Goal: Find specific page/section: Find specific page/section

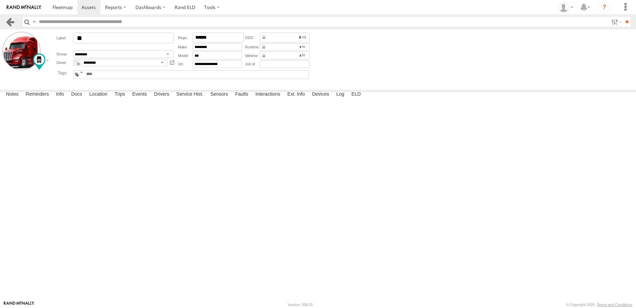
click at [10, 21] on link at bounding box center [10, 22] width 10 height 10
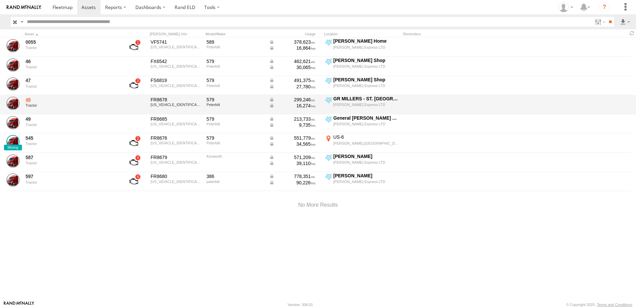
click at [27, 102] on link "48" at bounding box center [71, 100] width 91 height 6
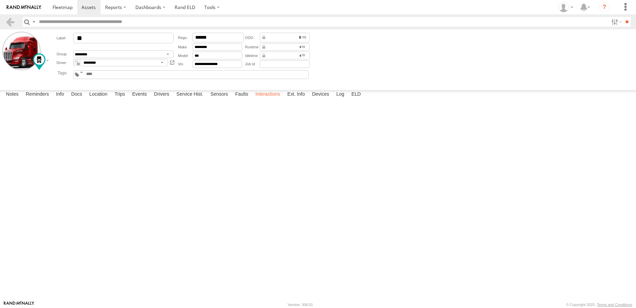
click at [263, 99] on label "Interactions" at bounding box center [268, 94] width 32 height 9
